Goal: Task Accomplishment & Management: Use online tool/utility

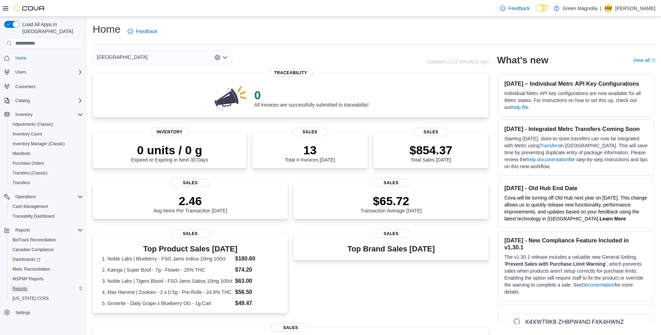
click at [26, 286] on span "Reports" at bounding box center [20, 289] width 15 height 6
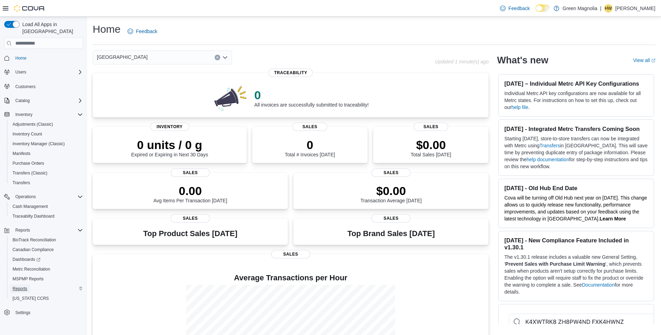
click at [22, 286] on span "Reports" at bounding box center [20, 289] width 15 height 6
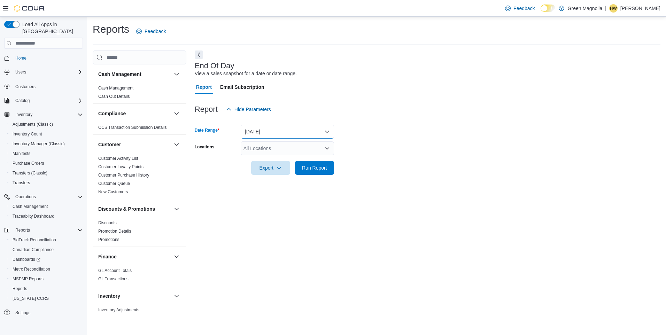
click at [262, 134] on button "[DATE]" at bounding box center [287, 132] width 93 height 14
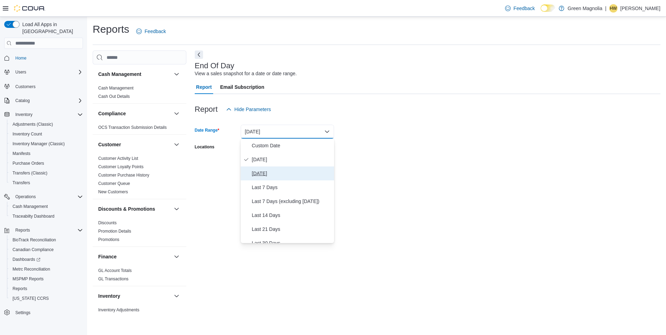
click at [262, 171] on span "Yesterday" at bounding box center [291, 173] width 79 height 8
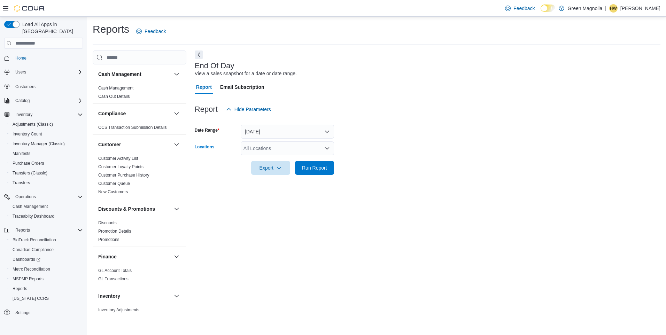
click at [269, 146] on div "All Locations" at bounding box center [287, 148] width 93 height 14
click at [264, 168] on span "[GEOGRAPHIC_DATA]" at bounding box center [281, 170] width 51 height 7
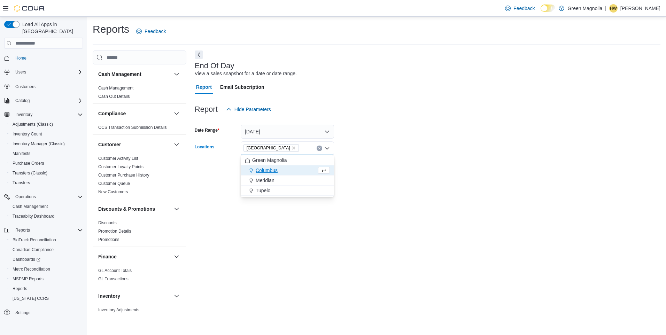
click at [364, 152] on form "Date Range Yesterday Locations Canton Combo box. Selected. Canton. Press Backsp…" at bounding box center [428, 145] width 466 height 59
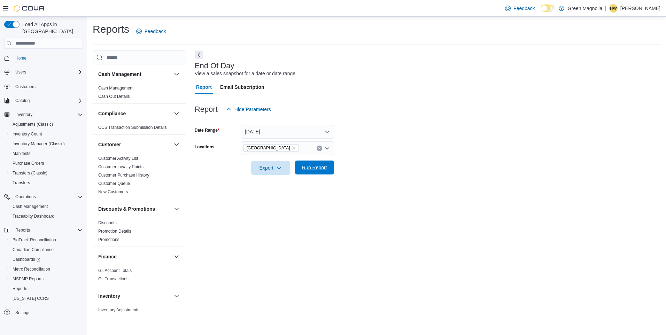
click at [314, 170] on span "Run Report" at bounding box center [314, 167] width 25 height 7
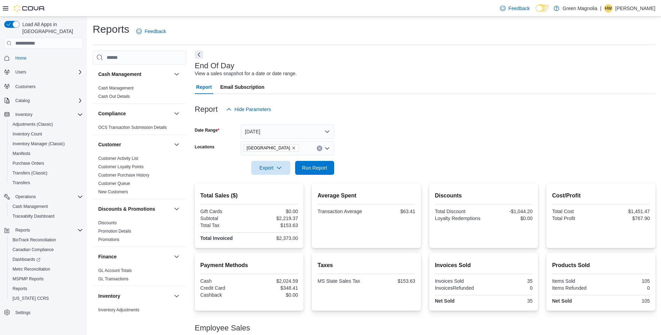
click at [292, 148] on icon "Remove Canton from selection in this group" at bounding box center [294, 148] width 4 height 4
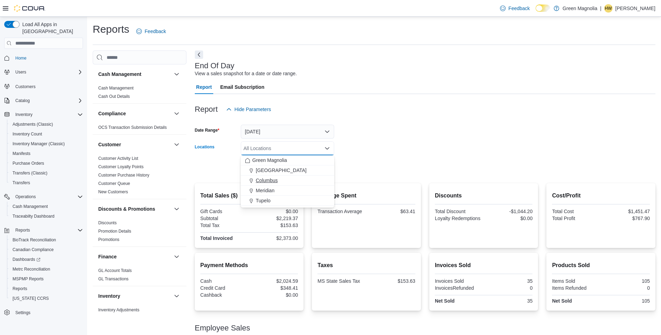
click at [265, 182] on span "Columbus" at bounding box center [267, 180] width 22 height 7
click at [450, 130] on form "Date Range Yesterday Locations Columbus Combo box. Selected. Columbus. Press Ba…" at bounding box center [425, 145] width 461 height 59
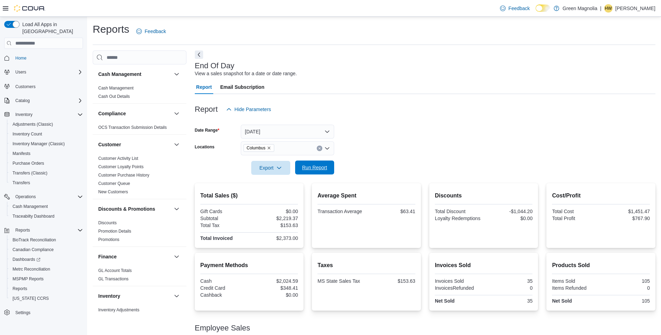
click at [323, 166] on span "Run Report" at bounding box center [314, 167] width 25 height 7
click at [270, 147] on icon "Remove Columbus from selection in this group" at bounding box center [269, 148] width 4 height 4
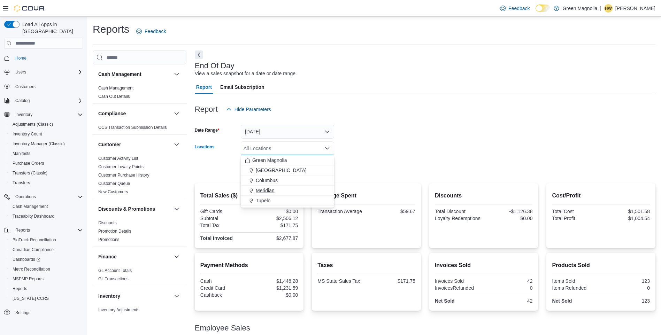
click at [270, 189] on span "Meridian" at bounding box center [265, 190] width 19 height 7
click at [370, 149] on form "Date Range Yesterday Locations Meridian Combo box. Selected. Meridian. Press Ba…" at bounding box center [425, 145] width 461 height 59
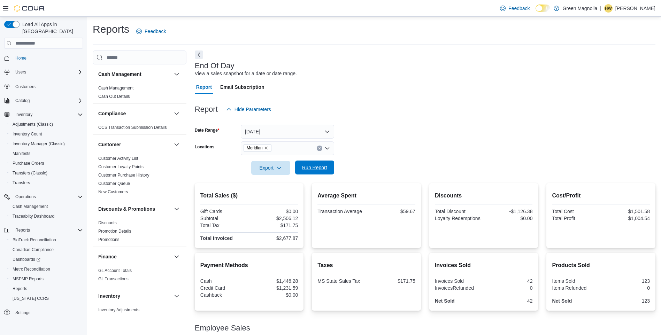
click at [319, 168] on span "Run Report" at bounding box center [314, 167] width 25 height 7
click at [267, 148] on icon "Remove Meridian from selection in this group" at bounding box center [266, 148] width 3 height 3
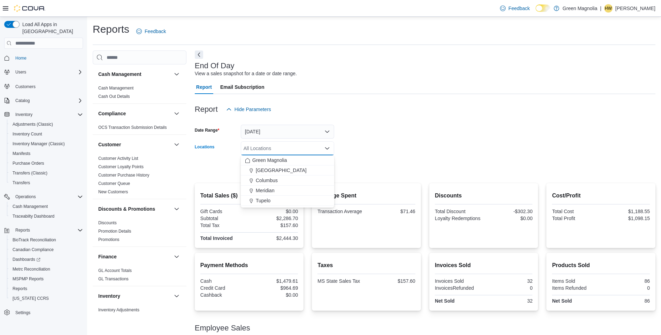
click at [347, 141] on form "Date Range Yesterday Locations All Locations Combo box. Selected. Combo box inp…" at bounding box center [425, 145] width 461 height 59
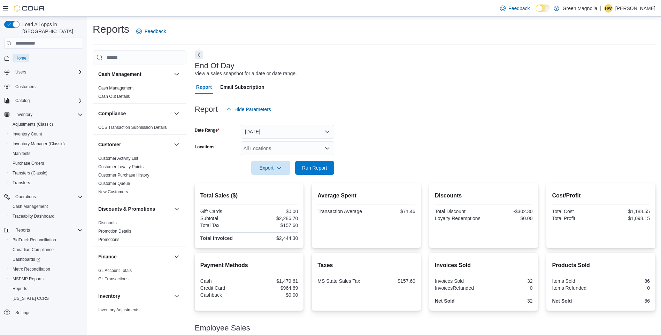
click at [23, 55] on span "Home" at bounding box center [20, 58] width 11 height 6
